Goal: Use online tool/utility: Utilize a website feature to perform a specific function

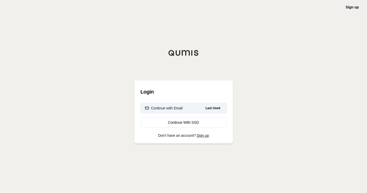
click at [163, 107] on div "Continue with Email" at bounding box center [164, 108] width 38 height 5
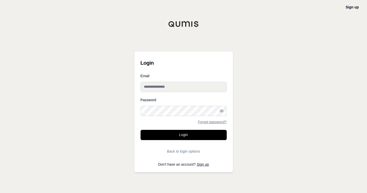
click at [163, 88] on input "Email" at bounding box center [183, 87] width 86 height 10
type input "**********"
click at [140, 130] on button "Login" at bounding box center [183, 135] width 86 height 10
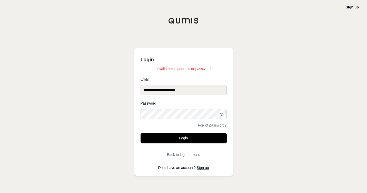
click at [129, 117] on div "**********" at bounding box center [183, 96] width 367 height 193
click at [140, 133] on button "Login" at bounding box center [183, 138] width 86 height 10
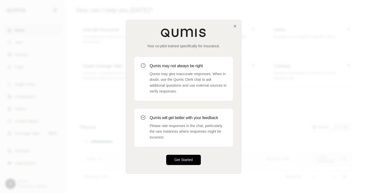
click at [178, 158] on button "Get Started" at bounding box center [183, 160] width 35 height 10
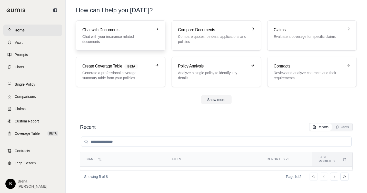
click at [125, 34] on p "Chat with your insurance related documents" at bounding box center [116, 39] width 69 height 10
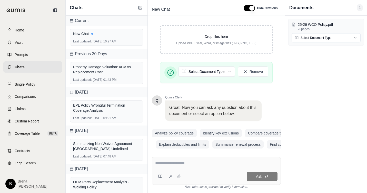
scroll to position [99, 0]
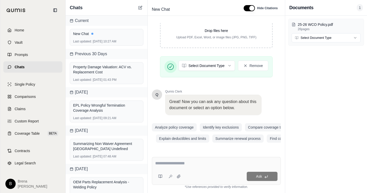
click at [176, 164] on textarea at bounding box center [216, 164] width 122 height 6
type textarea "*"
type textarea "**********"
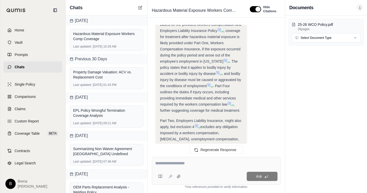
scroll to position [694, 0]
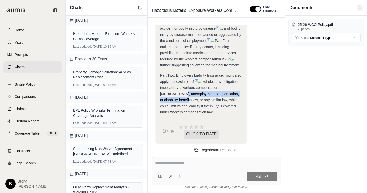
drag, startPoint x: 266, startPoint y: 90, endPoint x: 267, endPoint y: 93, distance: 2.8
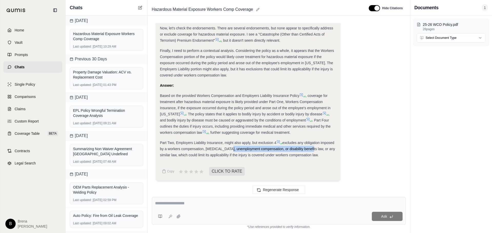
scroll to position [312, 0]
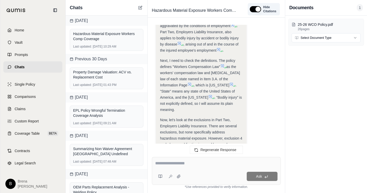
scroll to position [696, 0]
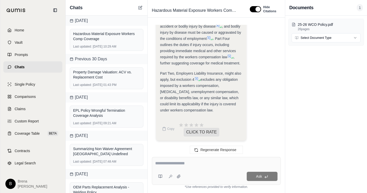
click at [294, 163] on div "25-26 WCO Policy.pdf 26 pages Select Document Type" at bounding box center [326, 105] width 82 height 178
